Goal: Book appointment/travel/reservation

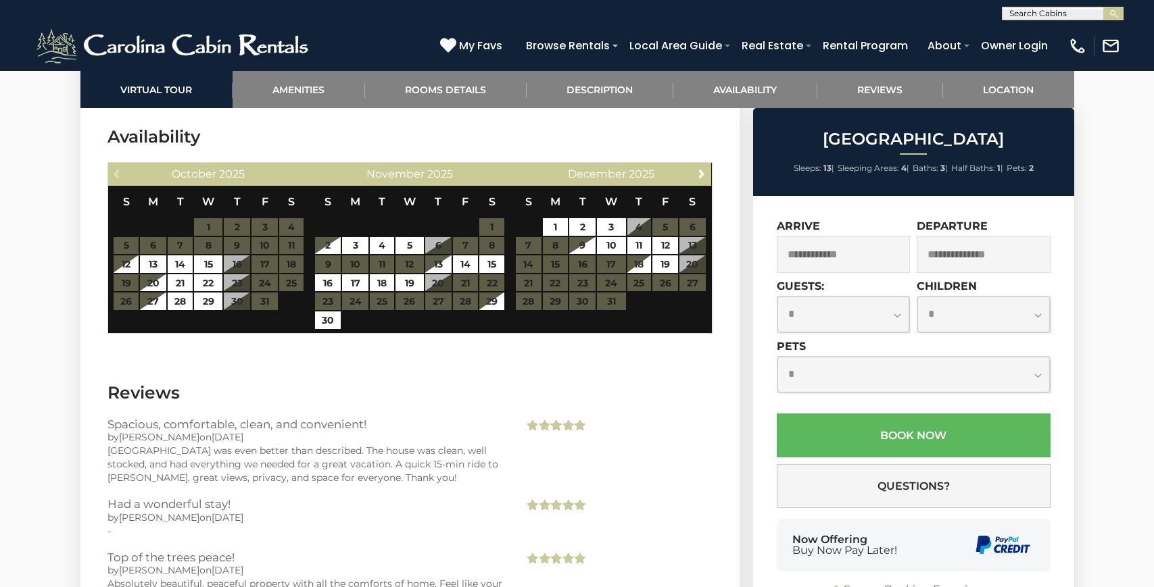
scroll to position [2296, 0]
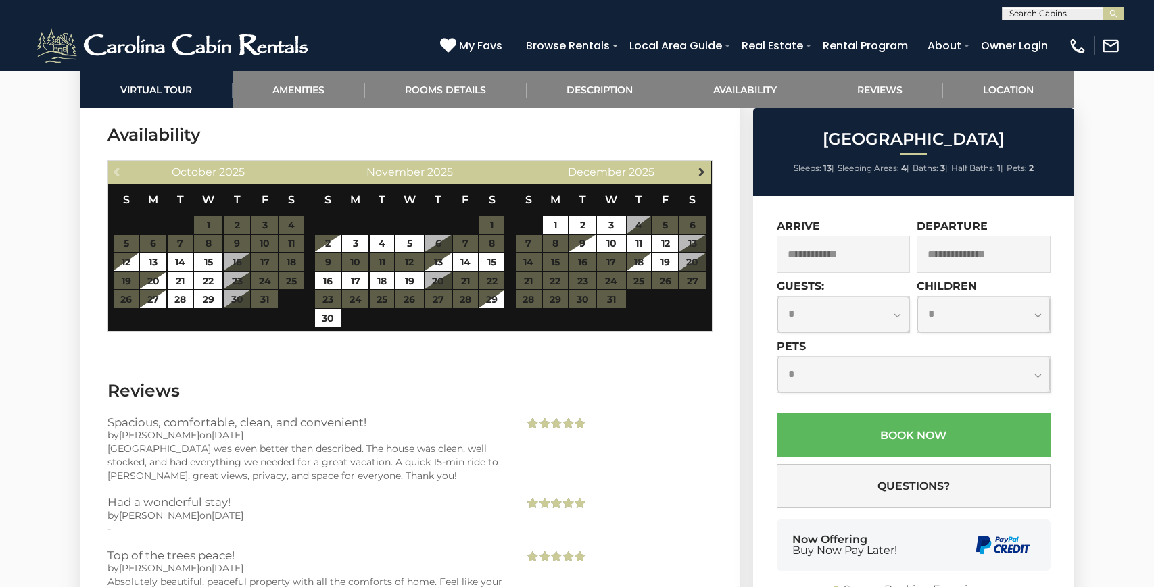
click at [697, 172] on span "Next" at bounding box center [701, 171] width 11 height 11
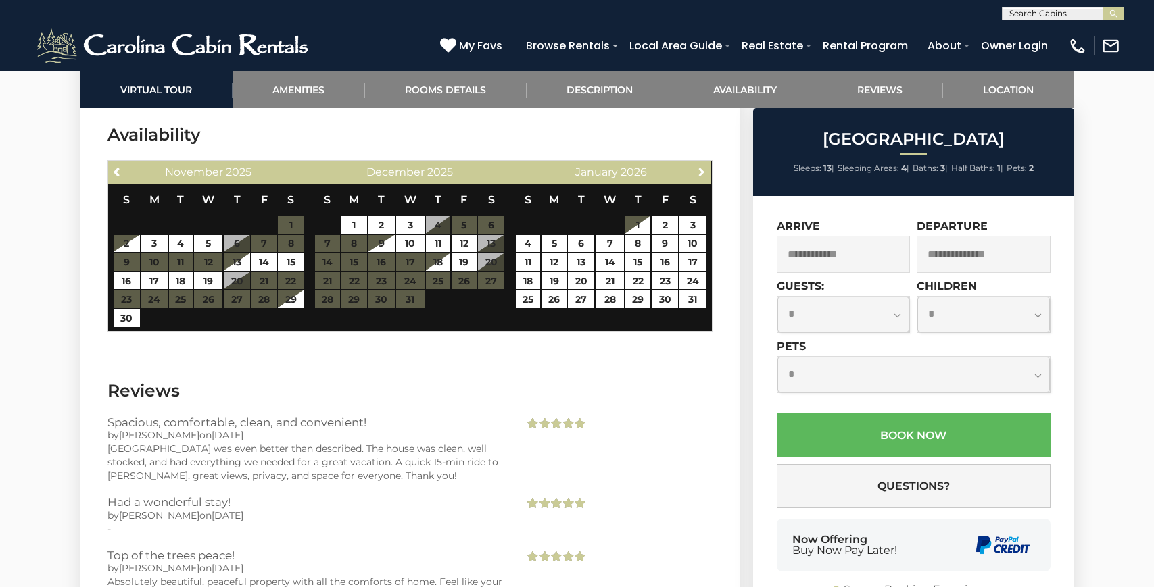
click at [697, 172] on span "Next" at bounding box center [701, 171] width 11 height 11
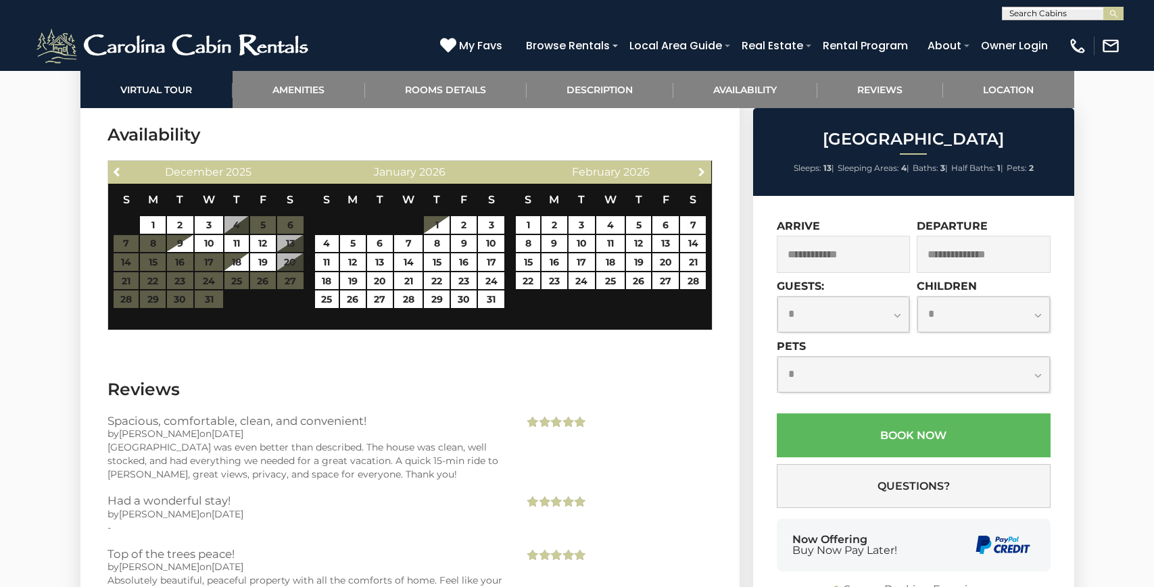
click at [697, 172] on span "Next" at bounding box center [701, 171] width 11 height 11
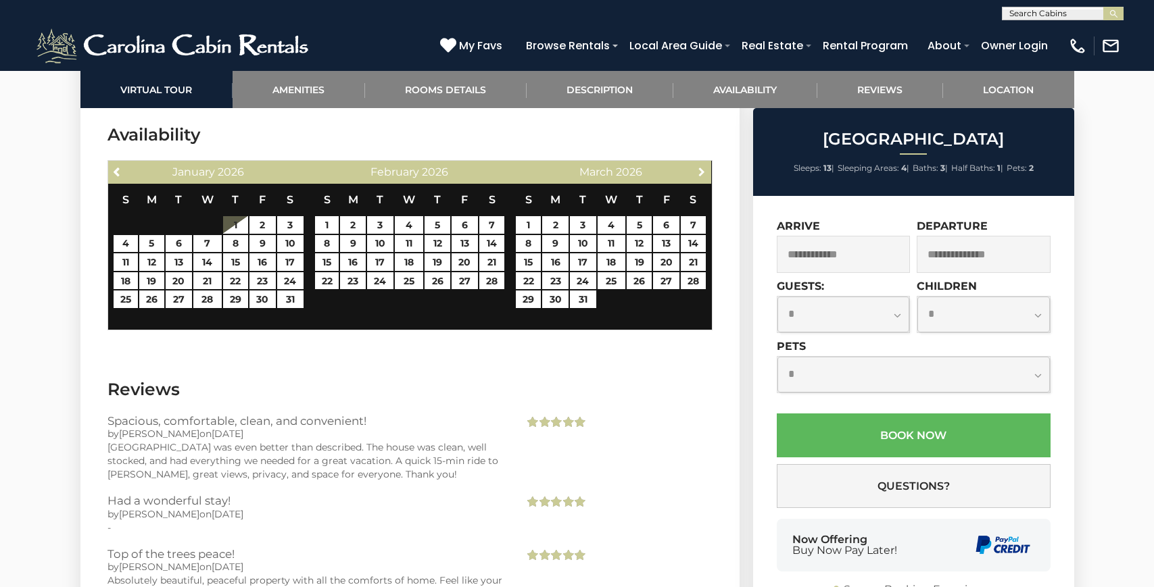
click at [697, 172] on span "Next" at bounding box center [701, 171] width 11 height 11
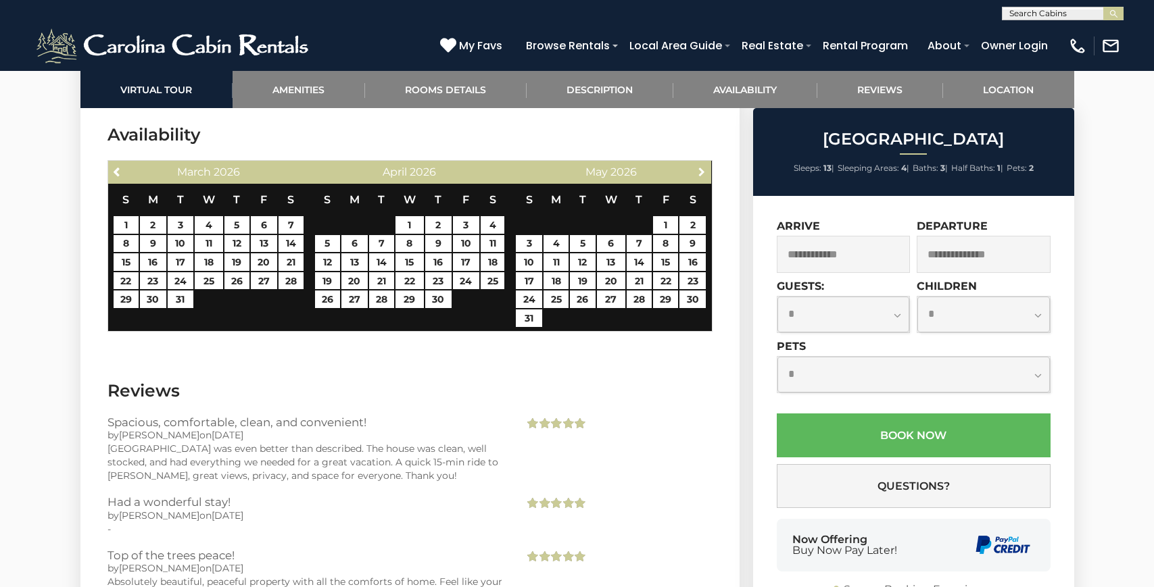
click at [697, 172] on span "Next" at bounding box center [701, 171] width 11 height 11
